Goal: Information Seeking & Learning: Learn about a topic

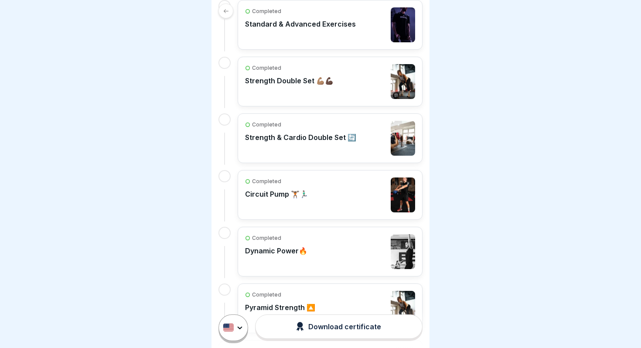
scroll to position [180, 0]
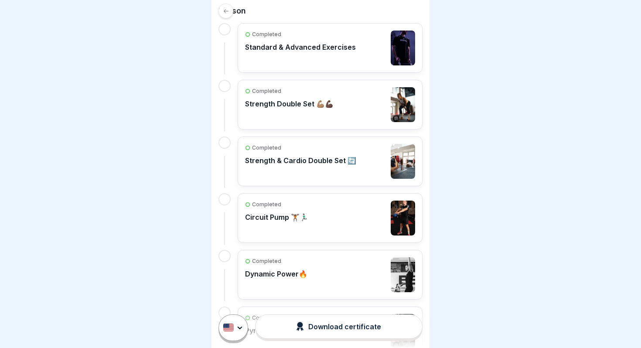
click at [310, 173] on div "Completed Strength & Cardio Double Set 🔄" at bounding box center [300, 161] width 111 height 35
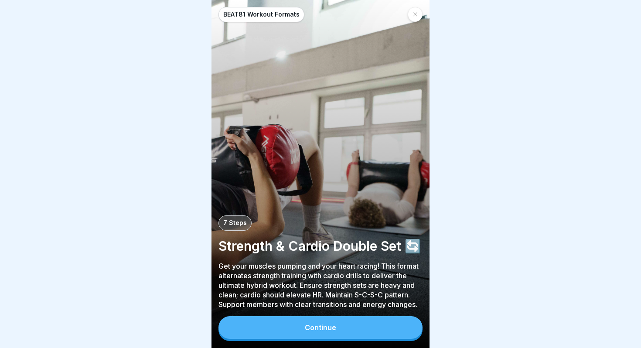
click at [343, 325] on button "Continue" at bounding box center [320, 327] width 204 height 23
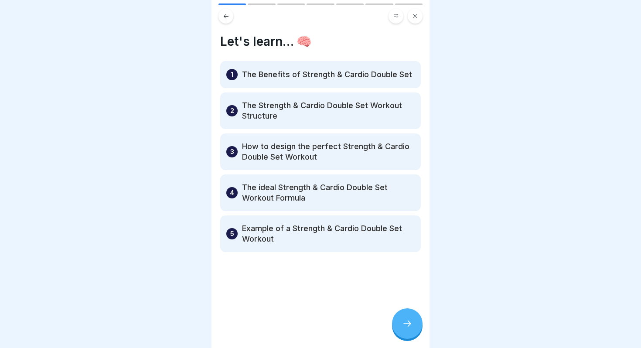
click at [406, 318] on div at bounding box center [407, 323] width 31 height 31
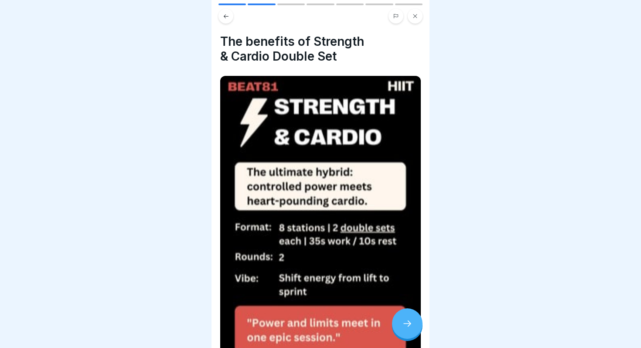
click at [406, 318] on div at bounding box center [407, 323] width 31 height 31
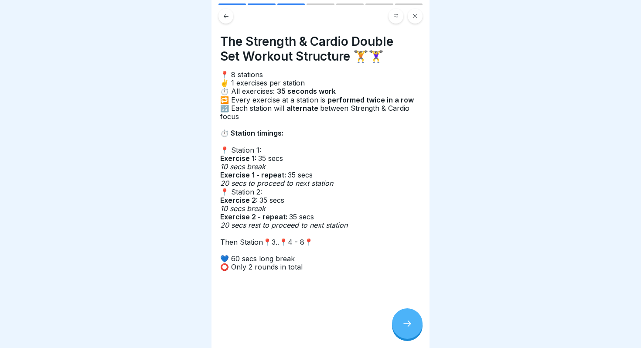
click at [409, 330] on div at bounding box center [407, 323] width 31 height 31
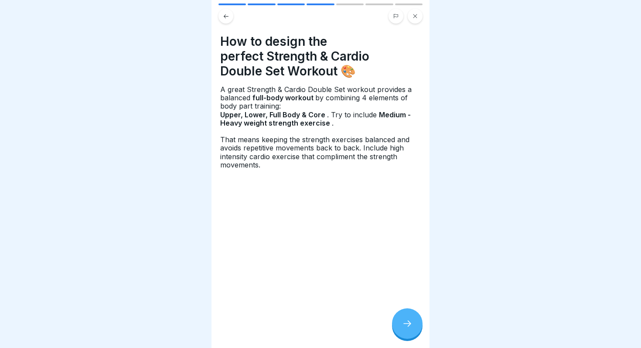
click at [407, 327] on icon at bounding box center [407, 323] width 10 height 10
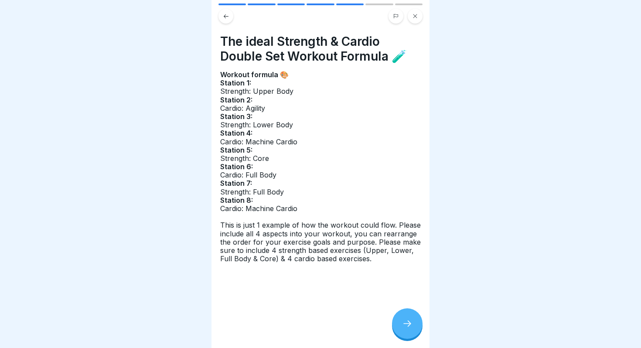
click at [407, 327] on icon at bounding box center [407, 323] width 10 height 10
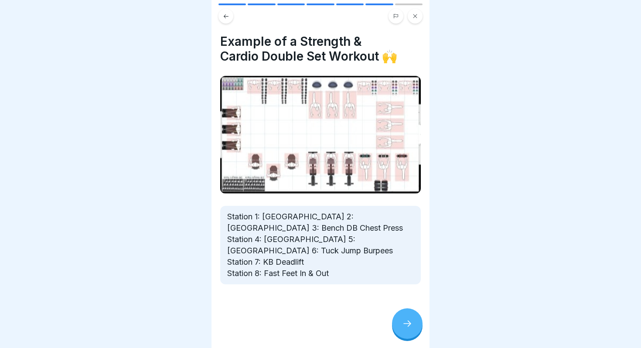
click at [407, 327] on icon at bounding box center [407, 323] width 10 height 10
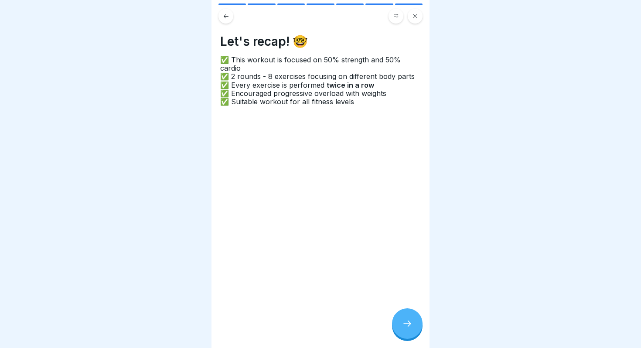
click at [402, 319] on icon at bounding box center [407, 323] width 10 height 10
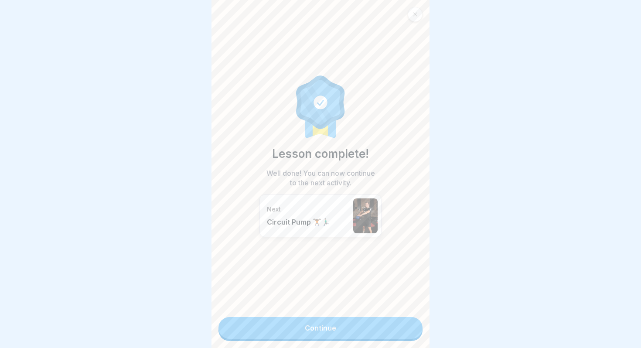
click at [402, 319] on link "Continue" at bounding box center [320, 328] width 204 height 22
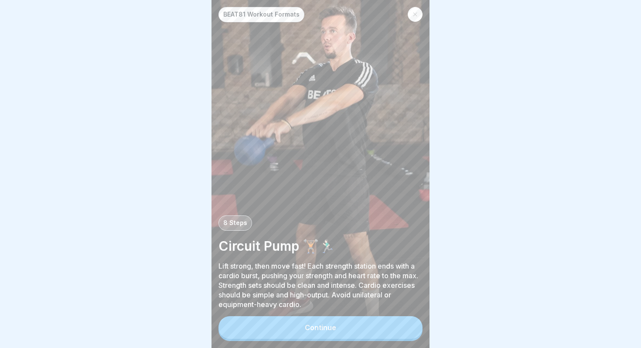
click at [418, 13] on div at bounding box center [414, 14] width 15 height 15
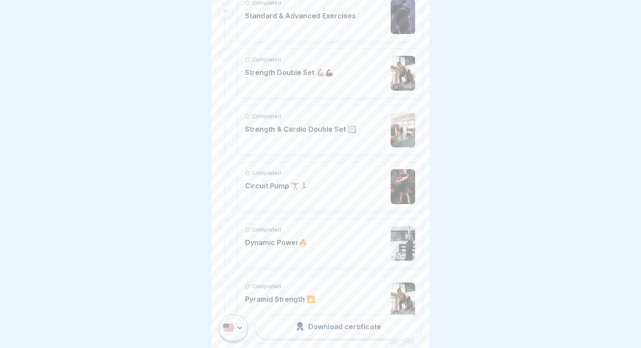
scroll to position [213, 0]
click at [318, 124] on p "Strength & Cardio Double Set 🔄" at bounding box center [300, 127] width 111 height 9
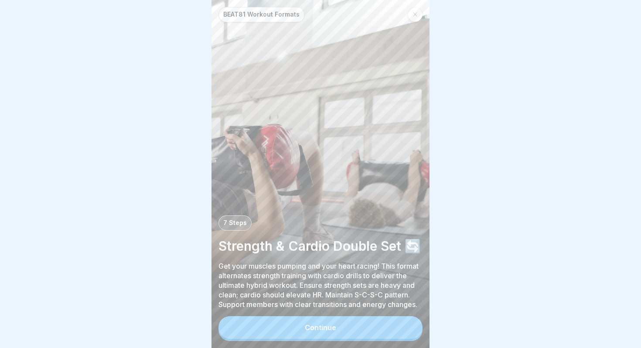
click at [416, 14] on icon at bounding box center [414, 14] width 5 height 5
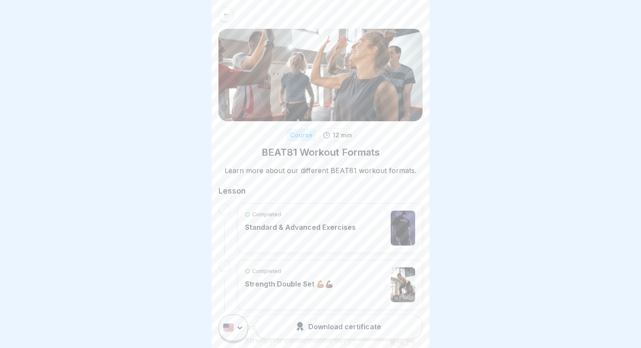
click at [226, 15] on icon at bounding box center [226, 14] width 7 height 7
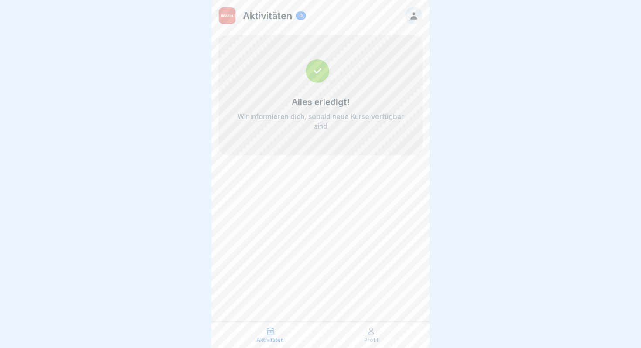
click at [417, 18] on icon at bounding box center [413, 15] width 7 height 7
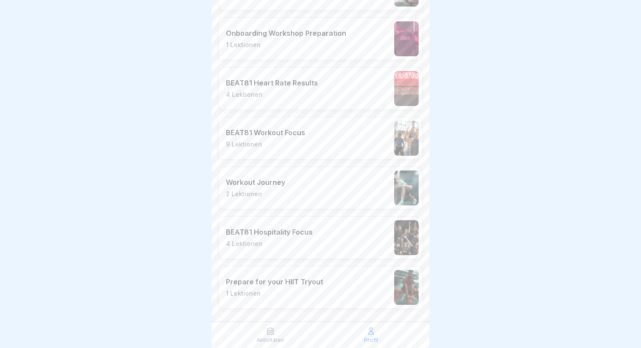
scroll to position [1505, 0]
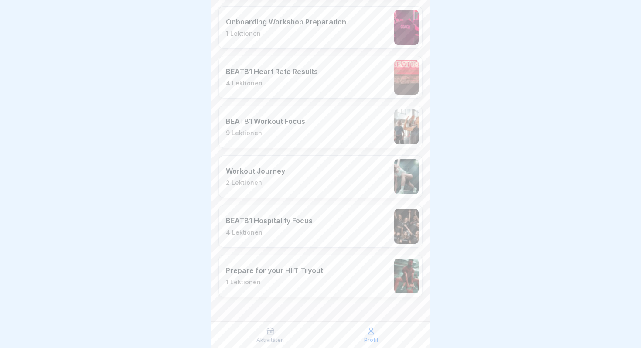
click at [296, 136] on p "9 Lektionen" at bounding box center [265, 133] width 79 height 8
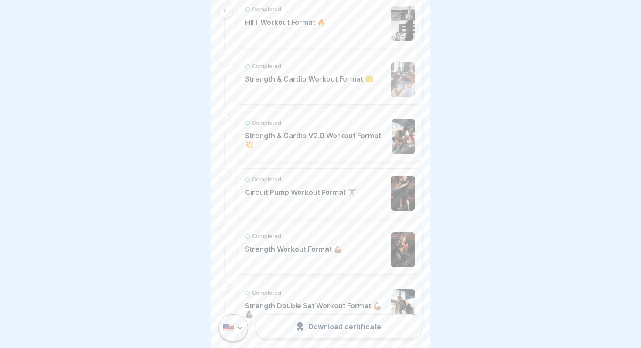
scroll to position [263, 0]
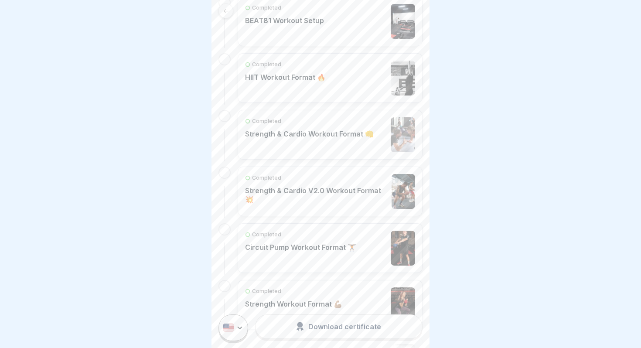
click at [302, 195] on p "Strength & Cardio V2.0 Workout Format 💥" at bounding box center [316, 194] width 142 height 17
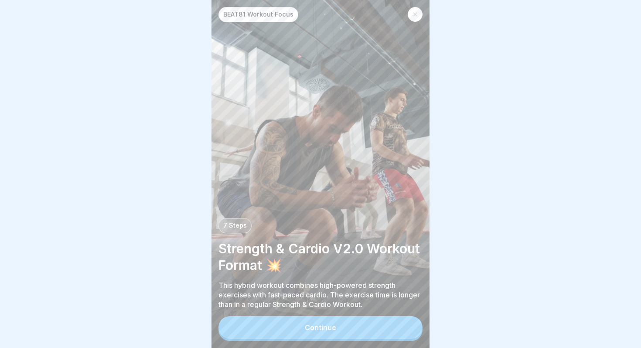
click at [329, 325] on div "Continue" at bounding box center [320, 327] width 31 height 8
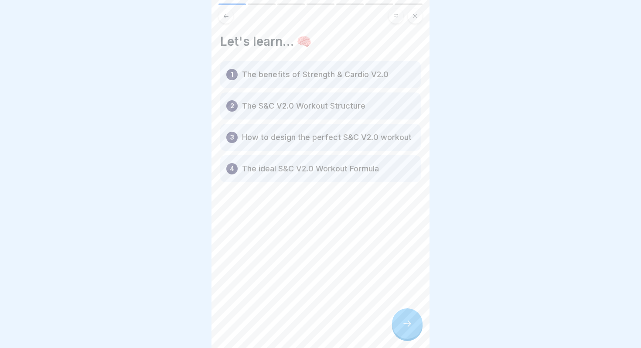
click at [410, 326] on icon at bounding box center [407, 323] width 10 height 10
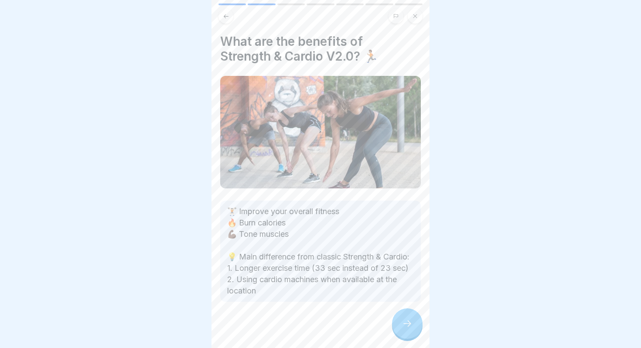
click at [410, 326] on icon at bounding box center [407, 323] width 10 height 10
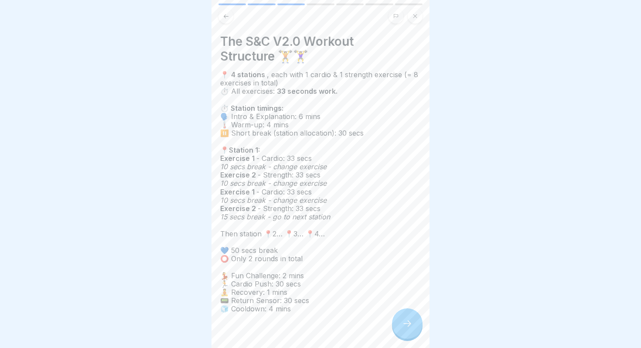
click at [407, 332] on div at bounding box center [407, 323] width 31 height 31
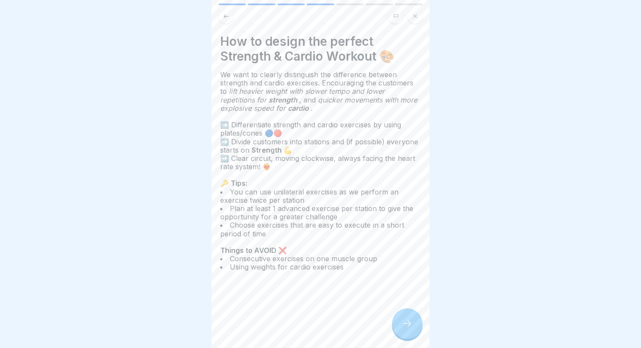
click at [407, 332] on div at bounding box center [407, 323] width 31 height 31
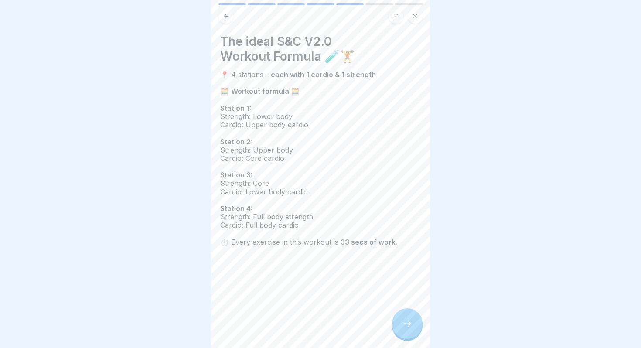
click at [407, 332] on div at bounding box center [407, 323] width 31 height 31
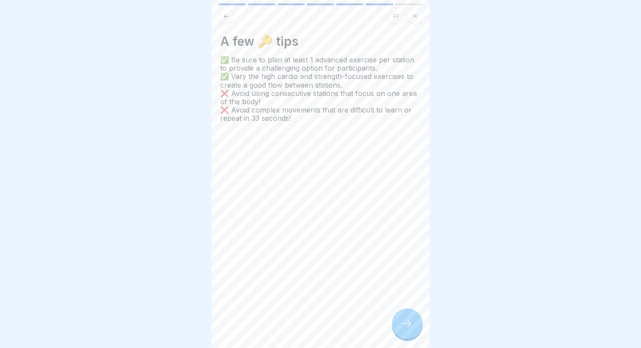
click at [418, 14] on button at bounding box center [414, 16] width 15 height 15
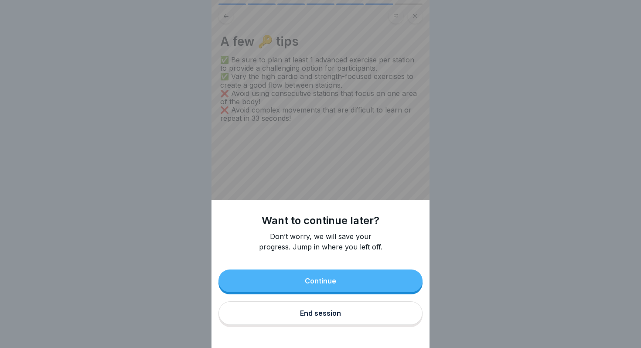
click at [333, 312] on div "End session" at bounding box center [320, 313] width 41 height 8
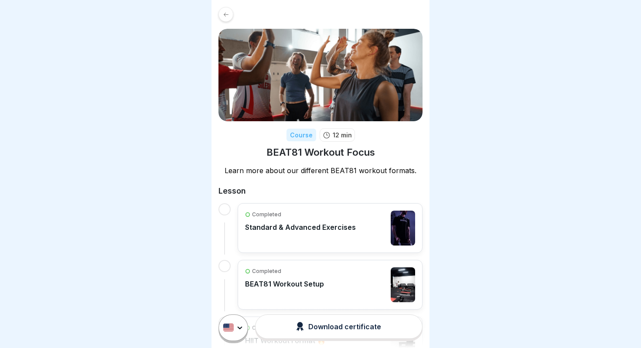
click at [223, 14] on icon at bounding box center [226, 14] width 7 height 7
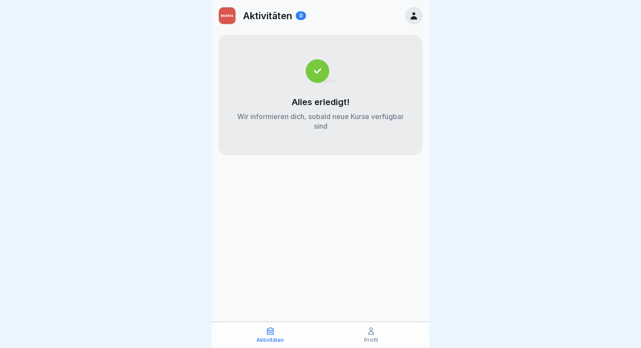
click at [415, 11] on icon at bounding box center [414, 16] width 10 height 10
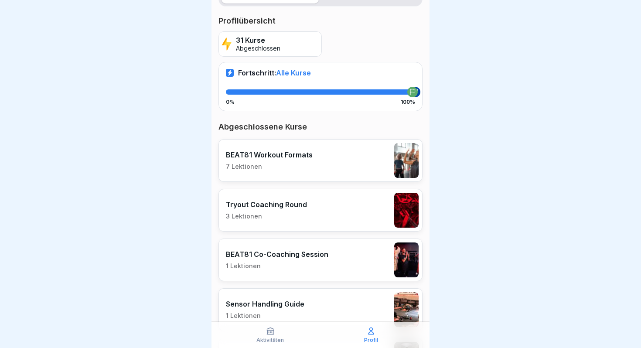
scroll to position [162, 0]
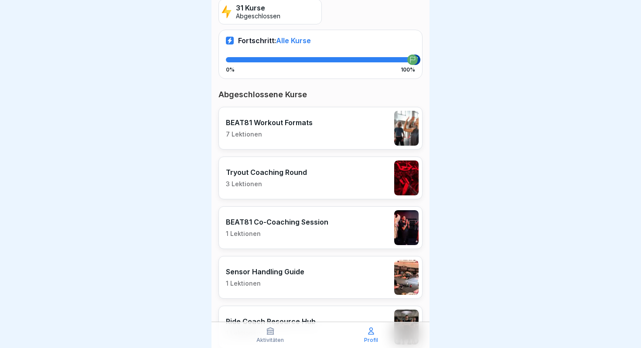
click at [296, 133] on p "7 Lektionen" at bounding box center [269, 134] width 87 height 8
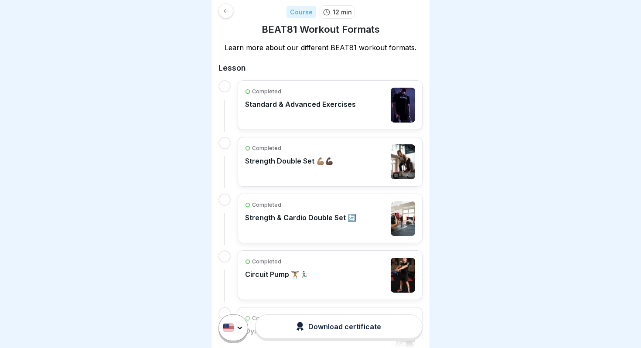
scroll to position [186, 0]
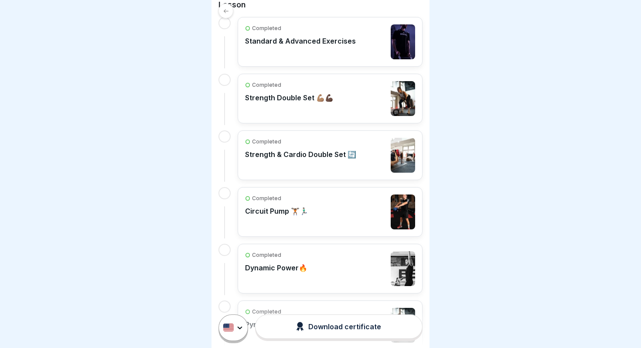
click at [313, 149] on div "Completed Strength & Cardio Double Set 🔄" at bounding box center [300, 155] width 111 height 35
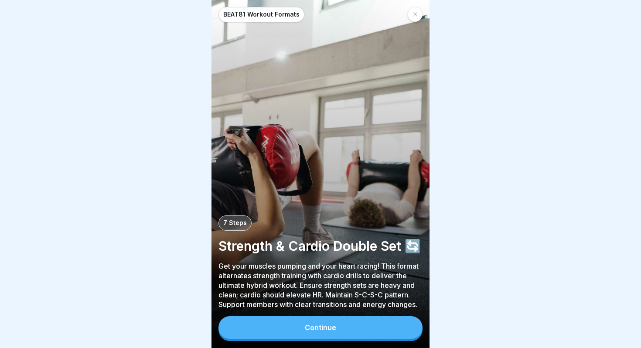
click at [339, 329] on button "Continue" at bounding box center [320, 327] width 204 height 23
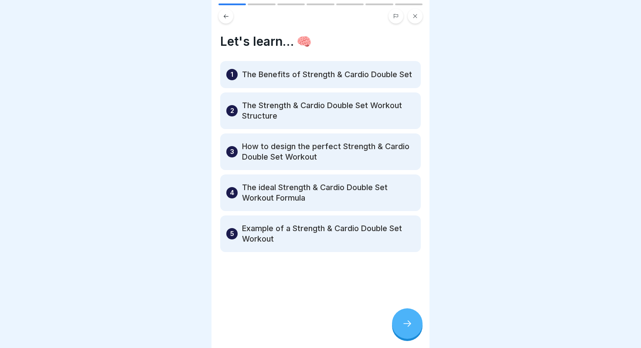
click at [408, 322] on icon at bounding box center [407, 323] width 10 height 10
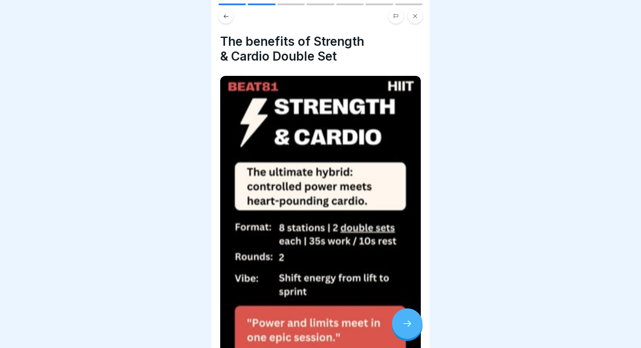
click at [408, 322] on icon at bounding box center [407, 323] width 10 height 10
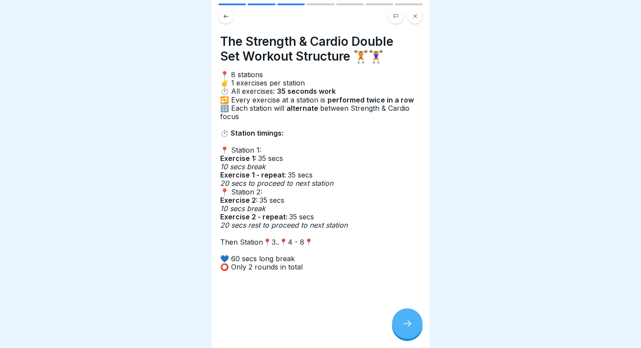
click at [408, 322] on icon at bounding box center [407, 323] width 10 height 10
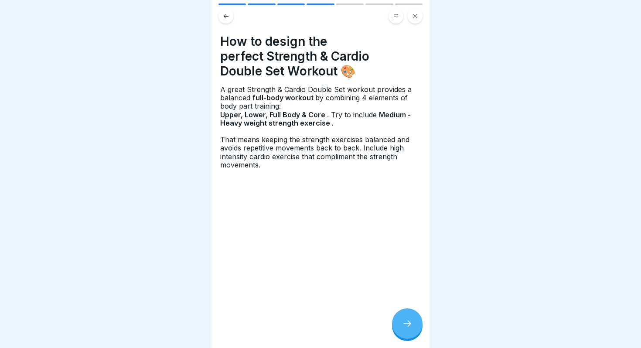
click at [408, 322] on icon at bounding box center [407, 323] width 10 height 10
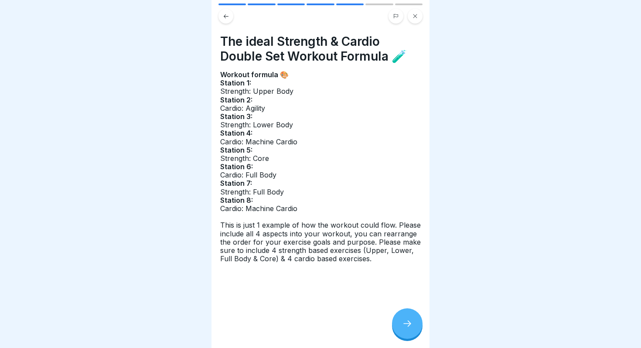
click at [408, 322] on icon at bounding box center [407, 323] width 10 height 10
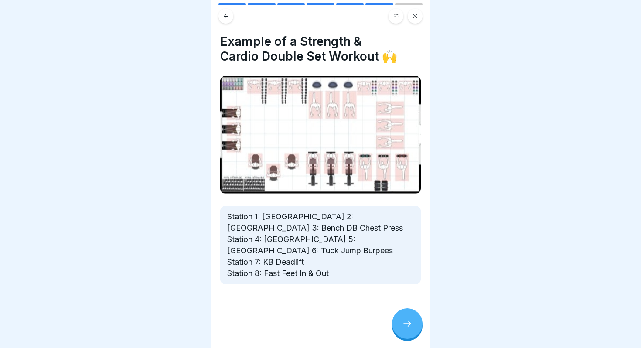
click at [408, 322] on icon at bounding box center [407, 323] width 10 height 10
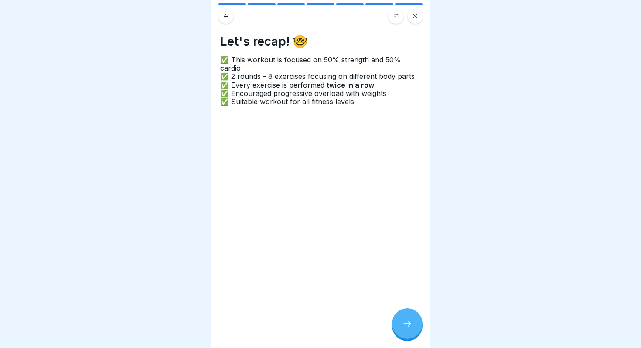
click at [408, 322] on icon at bounding box center [407, 323] width 10 height 10
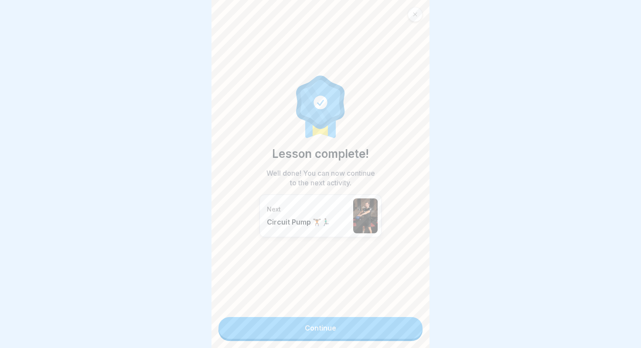
click at [413, 15] on icon at bounding box center [414, 14] width 5 height 5
